Goal: Transaction & Acquisition: Purchase product/service

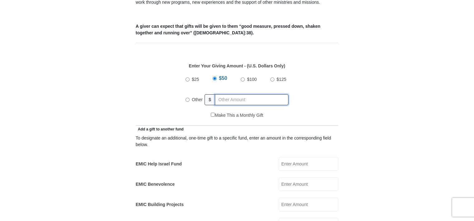
radio input "true"
click at [222, 94] on input "text" at bounding box center [252, 99] width 71 height 11
type input "130.00"
type input "Patricia"
type input "Henriott-Herrington"
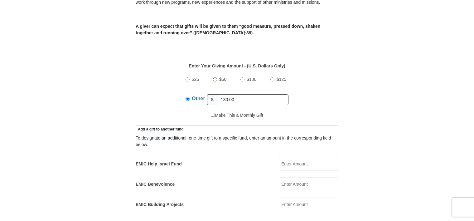
type input "pattyart@cox.net"
type input "1866 OAK ST"
type input "Baton Rouge"
select select "LA"
type input "70815"
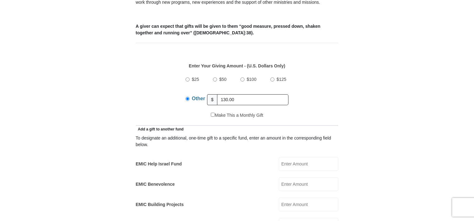
type input "2257735218"
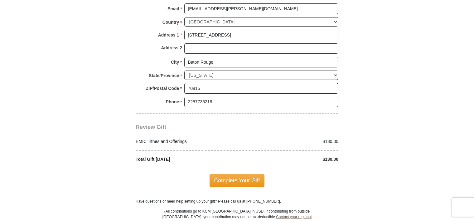
scroll to position [717, 0]
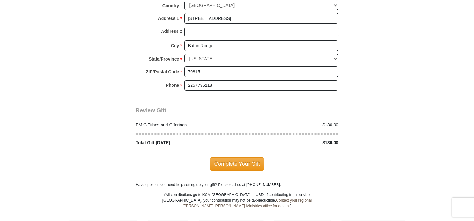
click at [223, 157] on span "Complete Your Gift" at bounding box center [237, 163] width 55 height 13
